Goal: Information Seeking & Learning: Learn about a topic

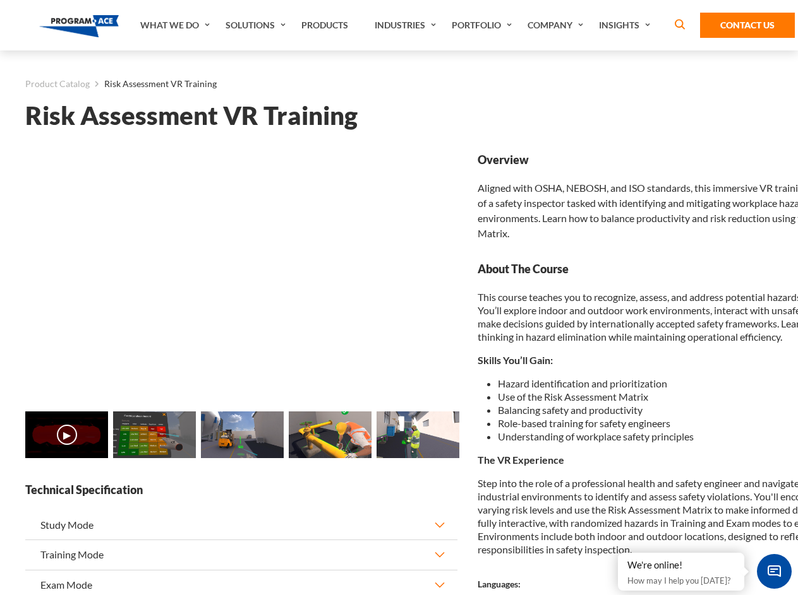
click at [257, 25] on link "Solutions" at bounding box center [257, 25] width 76 height 51
click at [0, 0] on div "AI & Computer Vision Solutions Computer Vision Quality Control AI tools for fas…" at bounding box center [0, 0] width 0 height 0
click at [0, 0] on div "AI & Computer Vision Solutions Virtual Training Solutions Virtual Tour Solution…" at bounding box center [0, 0] width 0 height 0
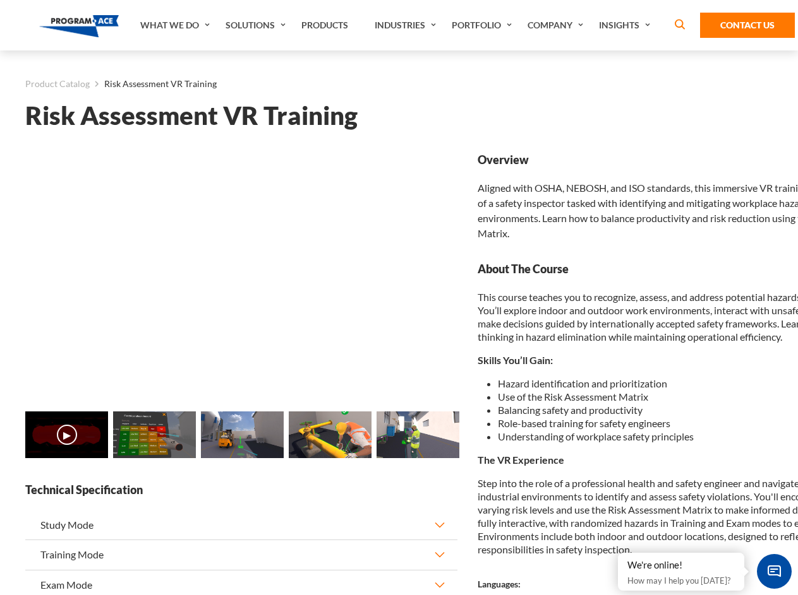
click at [0, 0] on div "AI & Computer Vision Solutions Virtual Training Solutions Virtual Tour Solution…" at bounding box center [0, 0] width 0 height 0
click at [0, 0] on div "AI & Computer Vision Solutions Computer Vision Quality Control AI tools for fas…" at bounding box center [0, 0] width 0 height 0
